Goal: Obtain resource: Download file/media

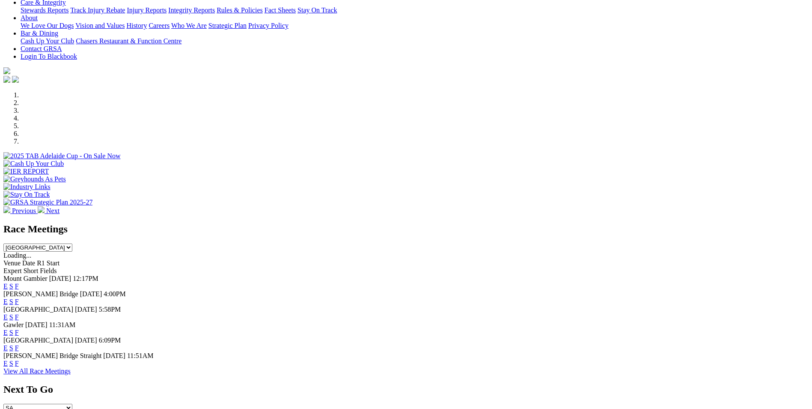
scroll to position [257, 0]
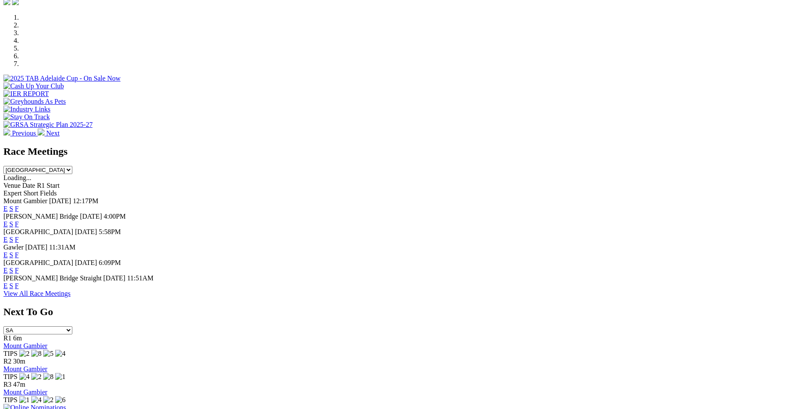
click at [19, 251] on link "F" at bounding box center [17, 254] width 4 height 7
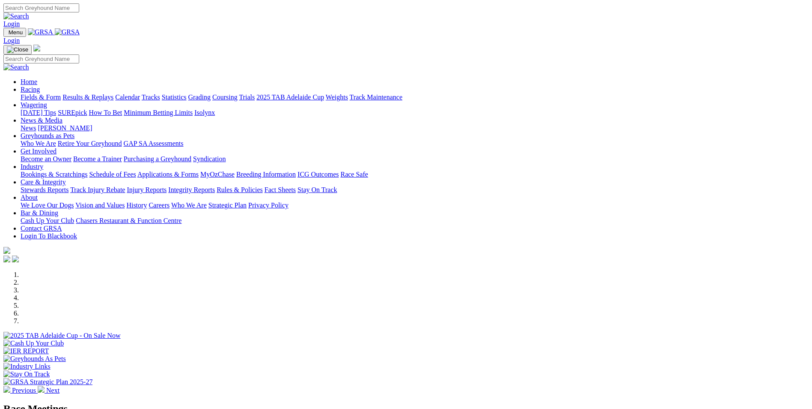
scroll to position [257, 0]
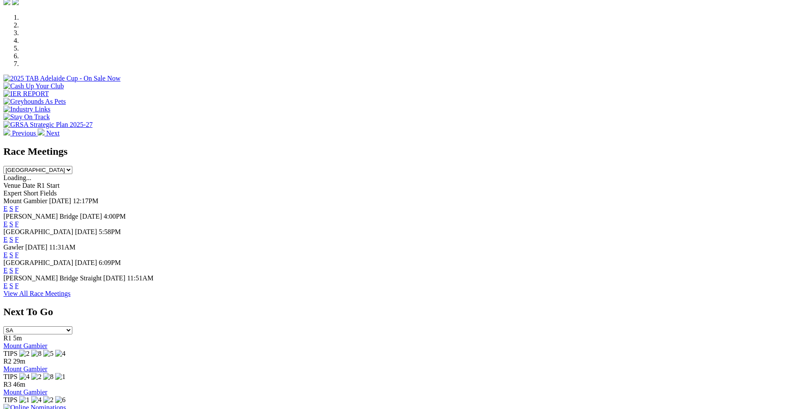
click at [8, 220] on link "E" at bounding box center [5, 223] width 4 height 7
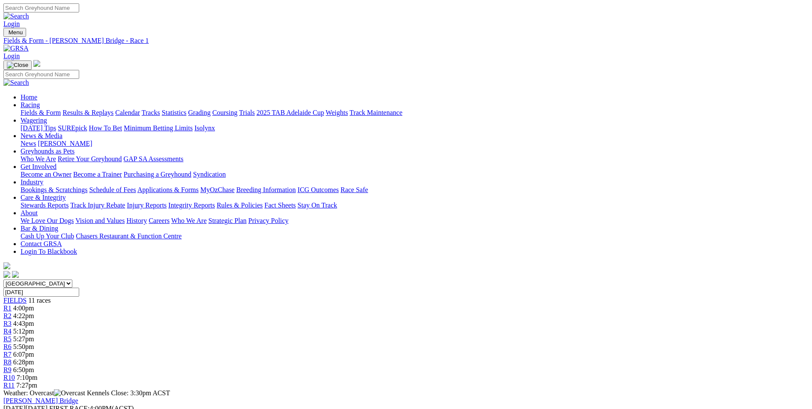
click at [427, 115] on link "PDF" at bounding box center [420, 111] width 12 height 7
